Goal: Task Accomplishment & Management: Use online tool/utility

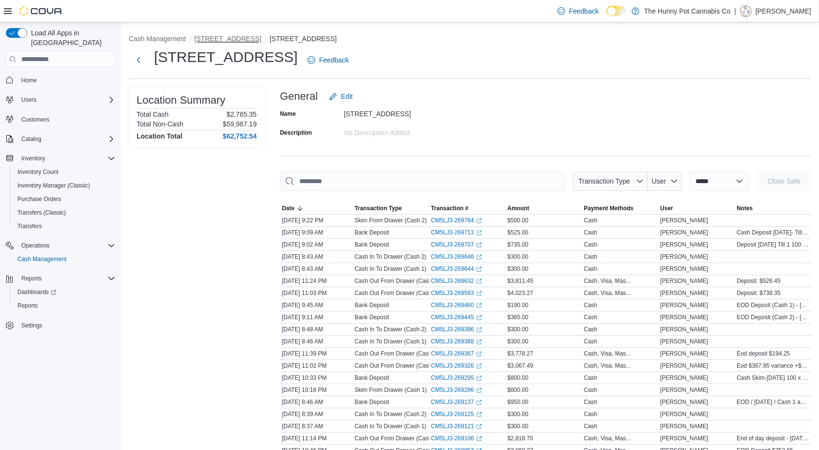
click at [217, 41] on button "[STREET_ADDRESS]" at bounding box center [227, 39] width 67 height 8
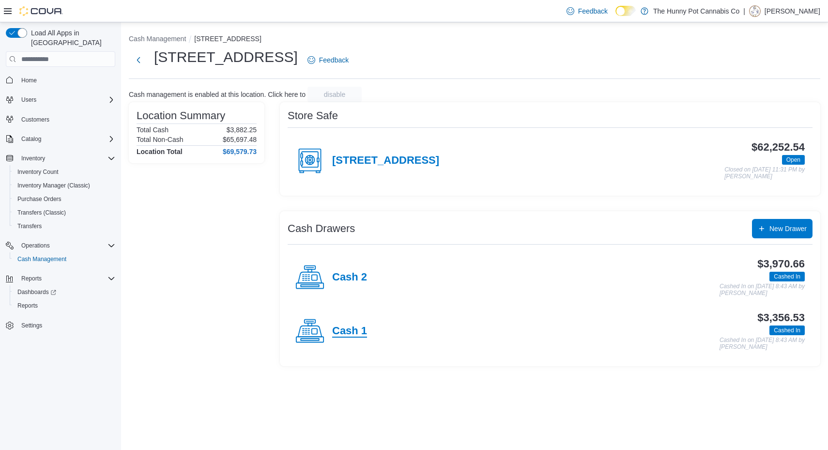
click at [356, 329] on h4 "Cash 1" at bounding box center [349, 331] width 35 height 13
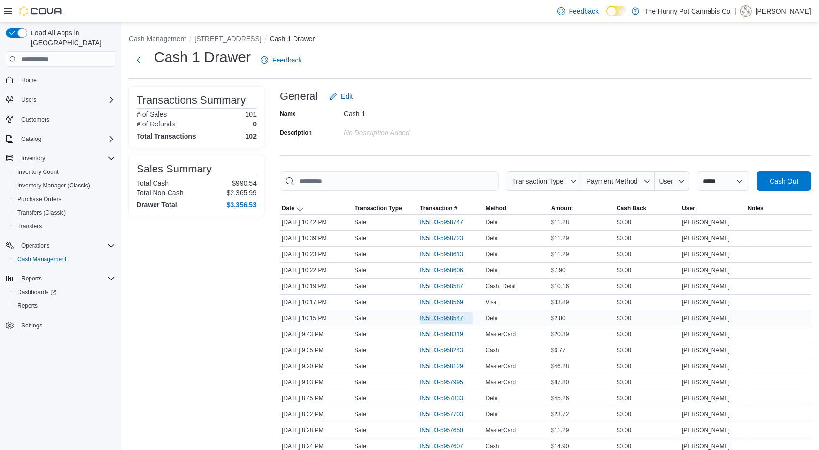
click at [438, 315] on span "IN5LJ3-5958547" at bounding box center [441, 318] width 43 height 8
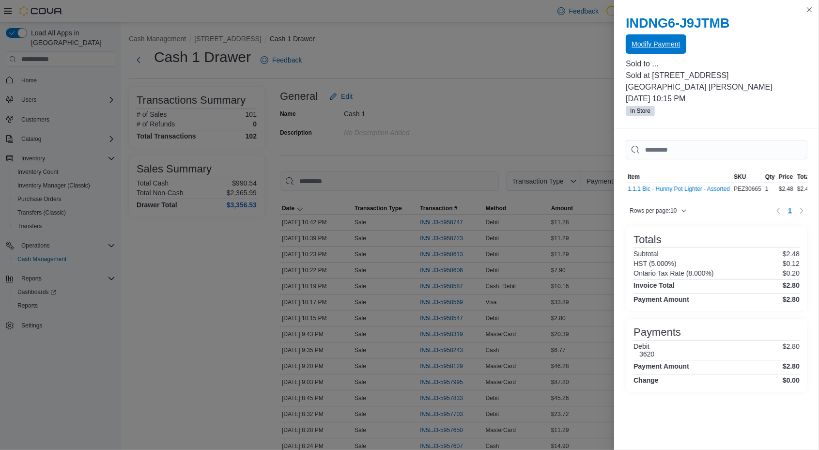
click at [664, 47] on span "Modify Payment" at bounding box center [655, 44] width 48 height 10
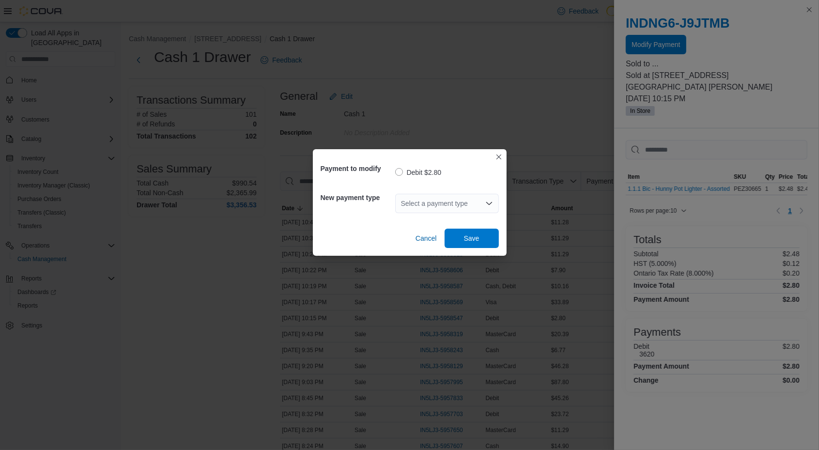
click at [432, 199] on div "Select a payment type" at bounding box center [447, 203] width 104 height 19
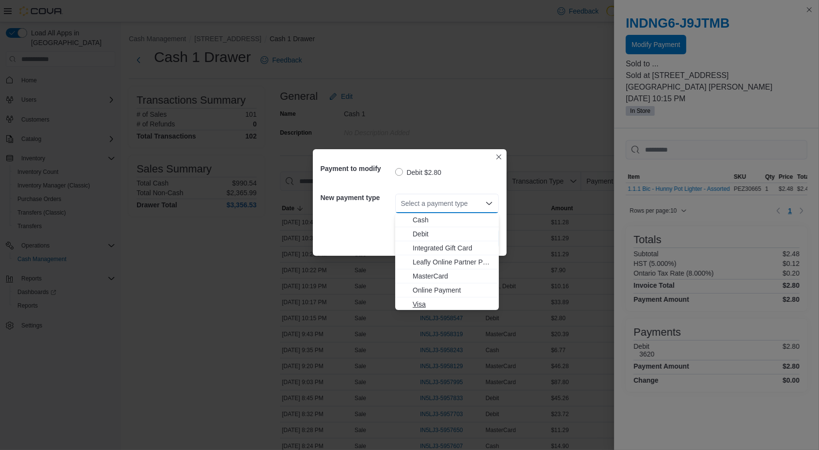
click at [422, 304] on span "Visa" at bounding box center [453, 304] width 80 height 10
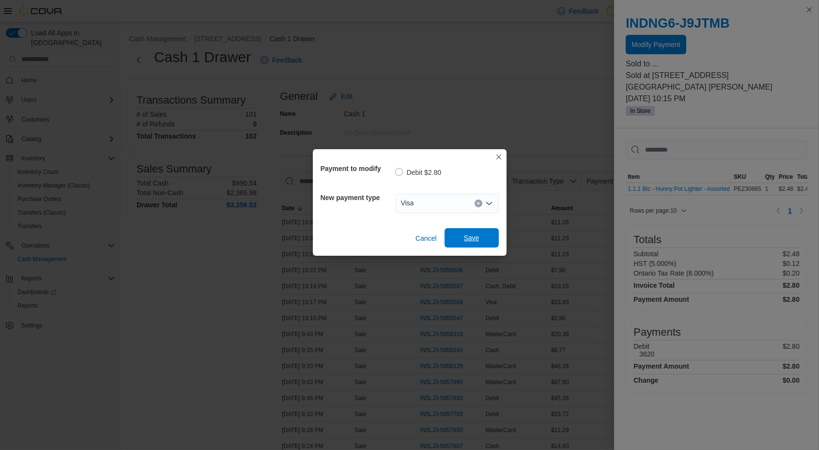
click at [463, 240] on span "Save" at bounding box center [471, 237] width 43 height 19
